Goal: Find contact information: Find contact information

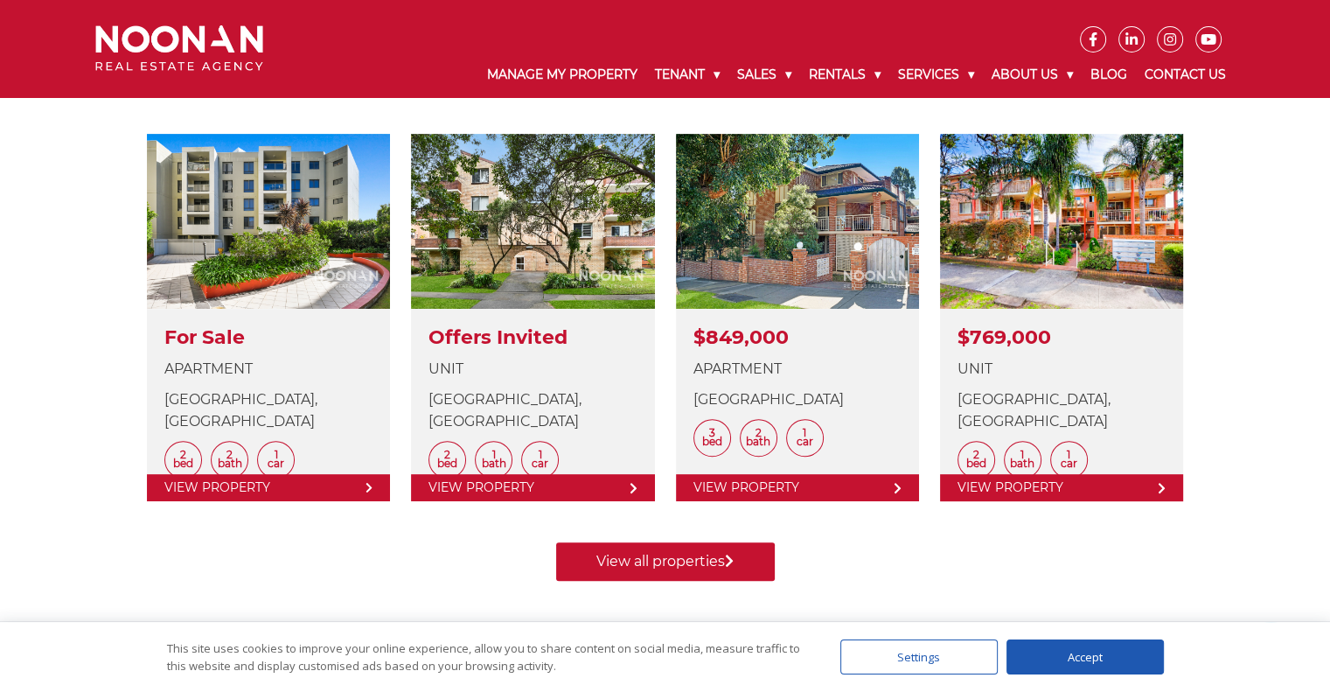
scroll to position [612, 0]
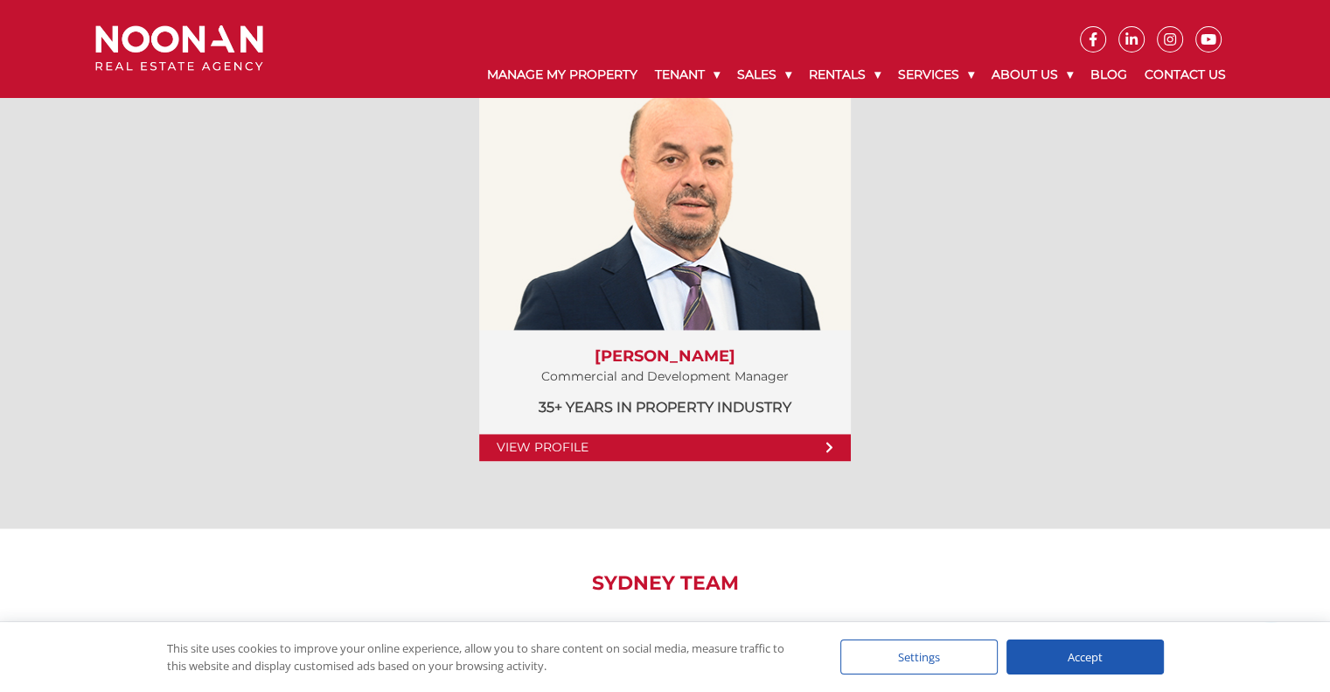
scroll to position [2537, 0]
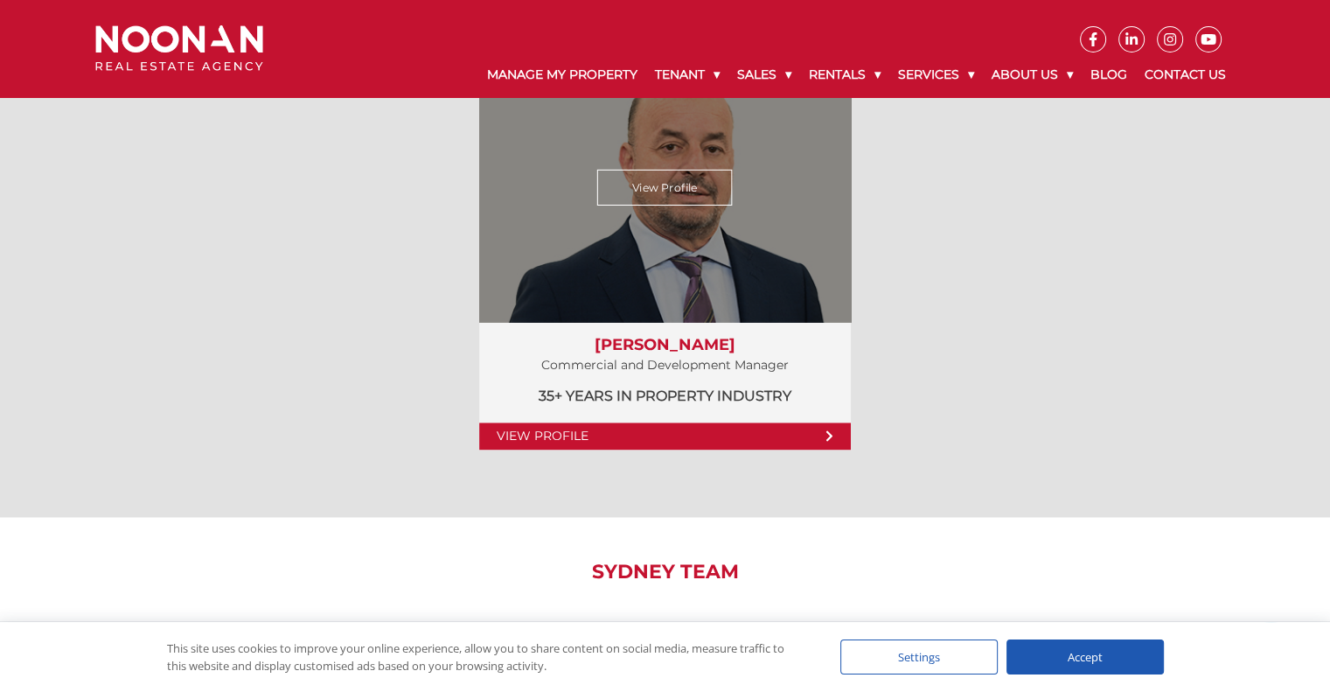
click at [625, 435] on link "View Profile" at bounding box center [664, 435] width 371 height 27
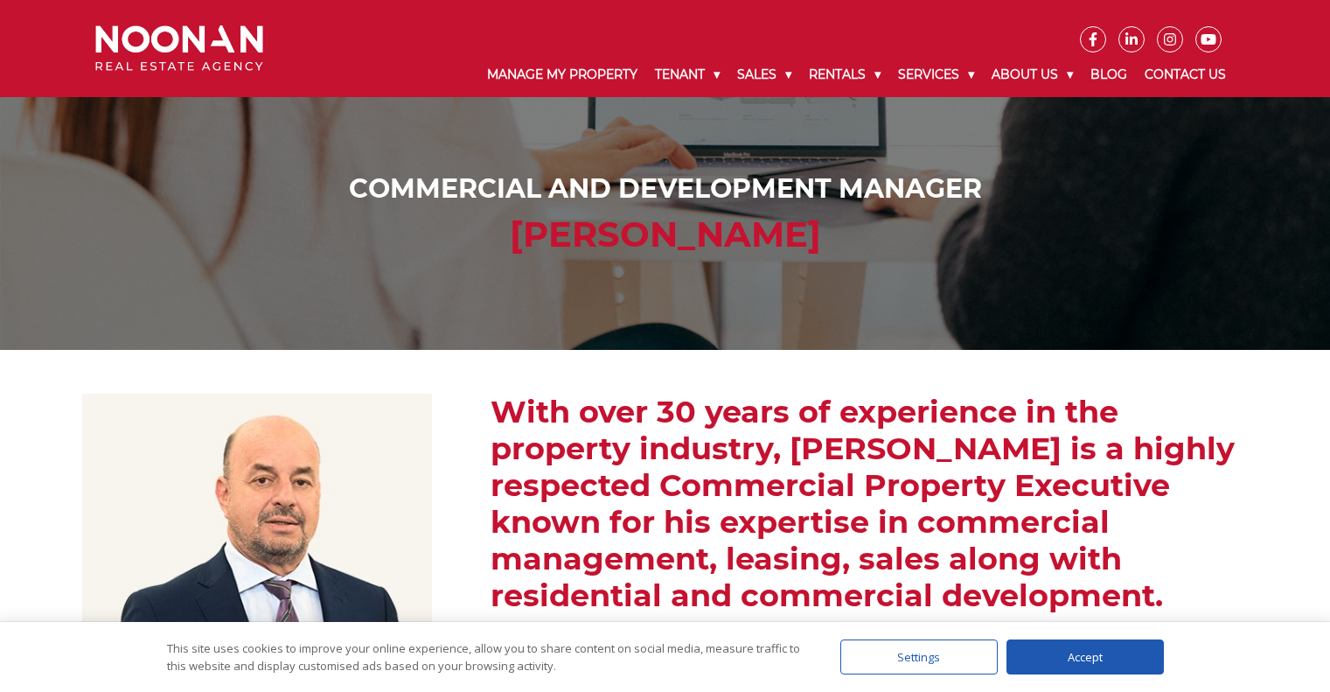
scroll to position [350, 0]
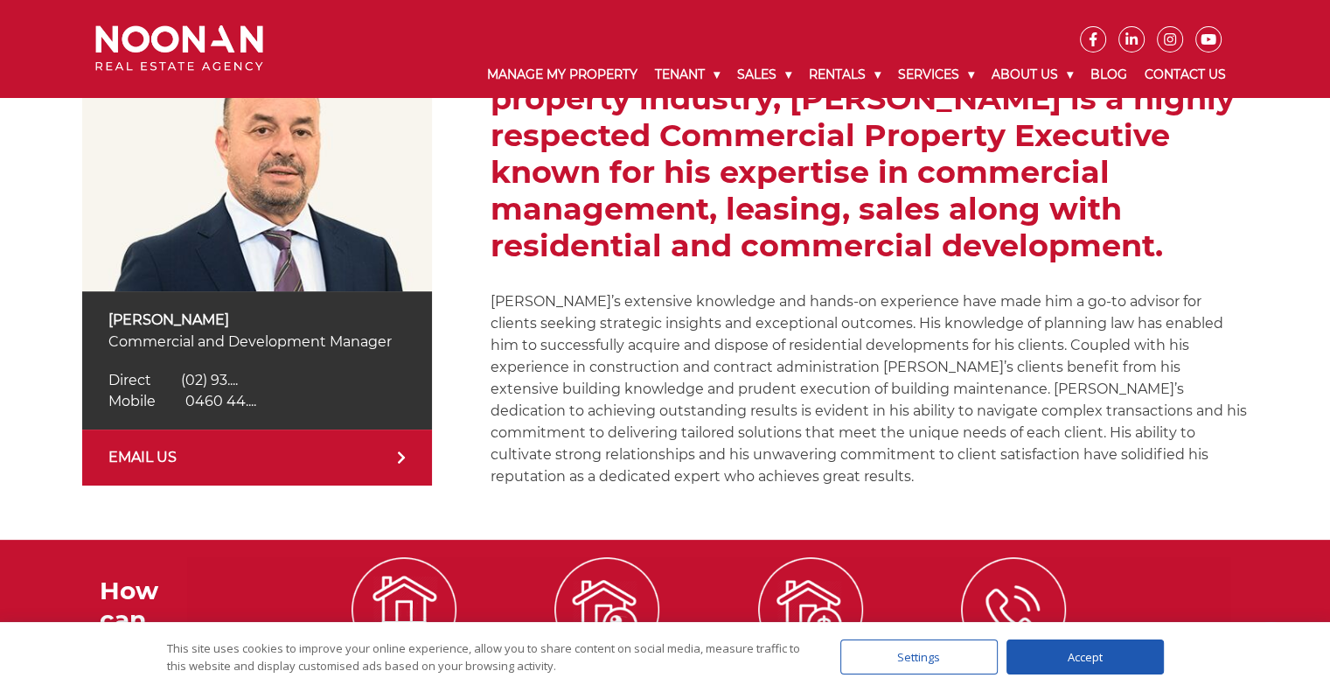
click at [228, 399] on span "0460 44...." at bounding box center [220, 401] width 71 height 17
click at [209, 469] on link "EMAIL US" at bounding box center [257, 457] width 350 height 56
